Goal: Download file/media

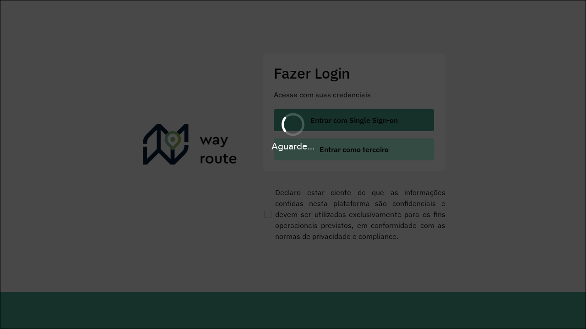
click at [353, 150] on span "Entrar como terceiro" at bounding box center [353, 149] width 69 height 7
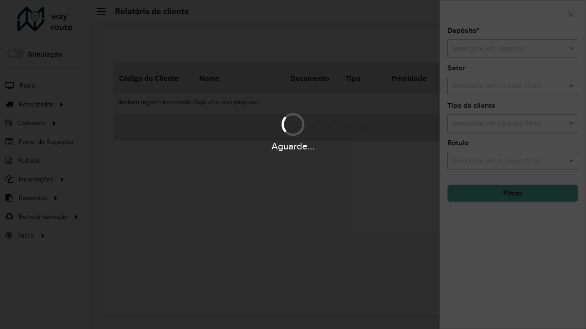
click at [503, 48] on input "text" at bounding box center [502, 48] width 103 height 11
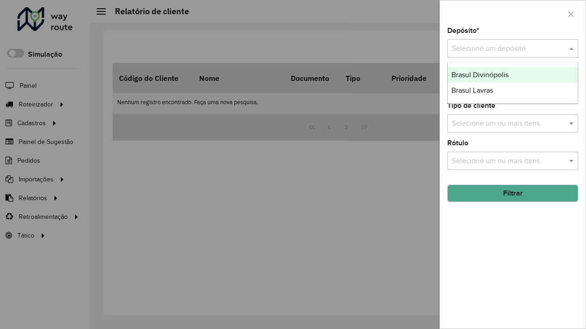
click at [512, 75] on div "Brasul Divinópolis" at bounding box center [512, 75] width 130 height 16
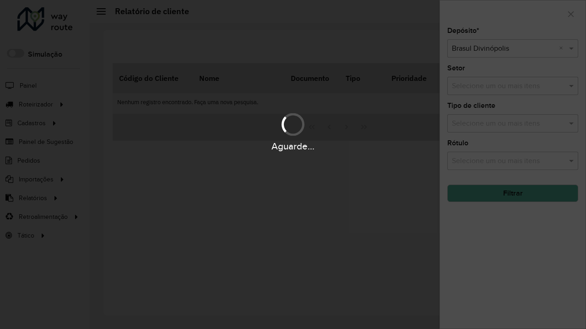
click at [512, 193] on button "Filtrar" at bounding box center [512, 193] width 131 height 17
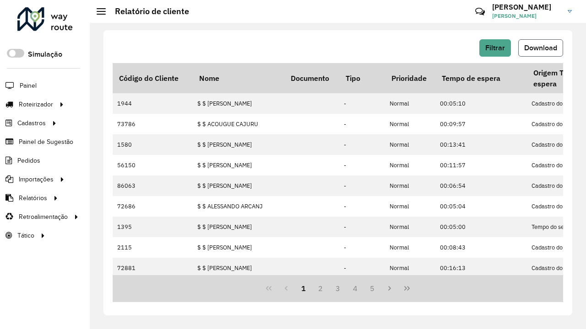
click at [540, 48] on span "Download" at bounding box center [540, 48] width 33 height 8
